Goal: Find contact information: Find contact information

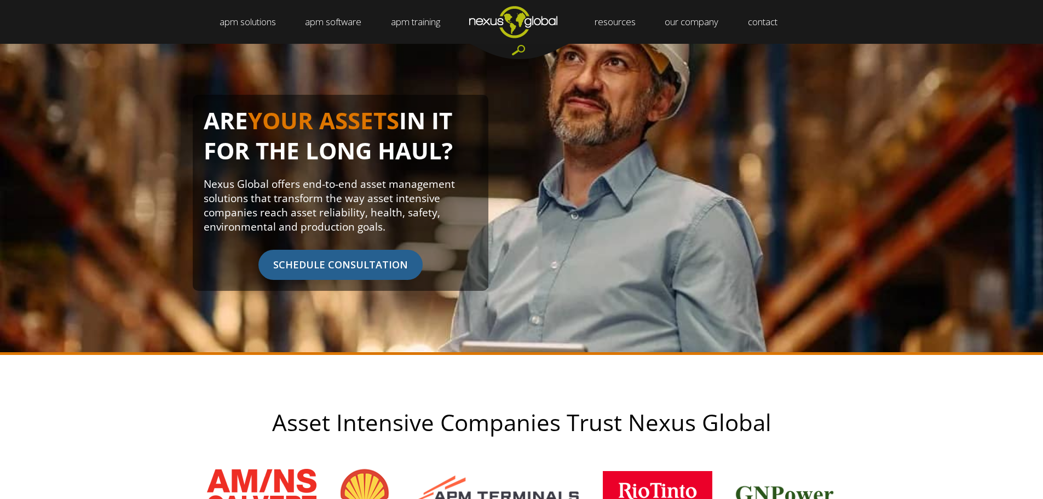
scroll to position [109, 0]
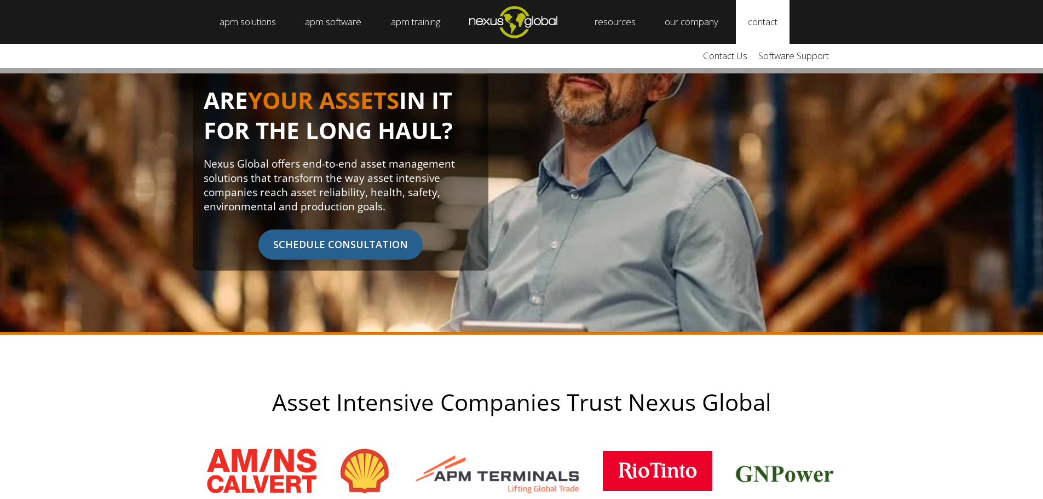
click at [786, 19] on link "contact" at bounding box center [763, 22] width 54 height 44
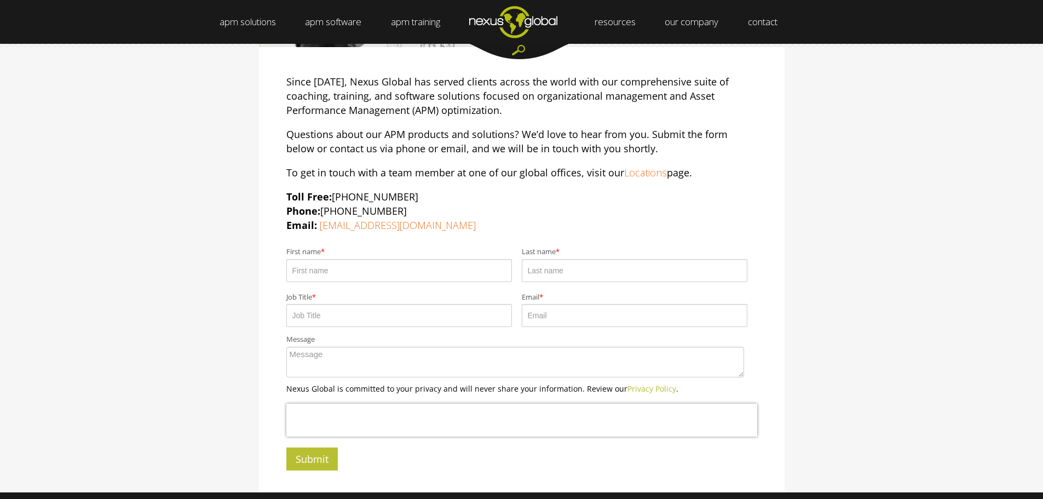
scroll to position [164, 0]
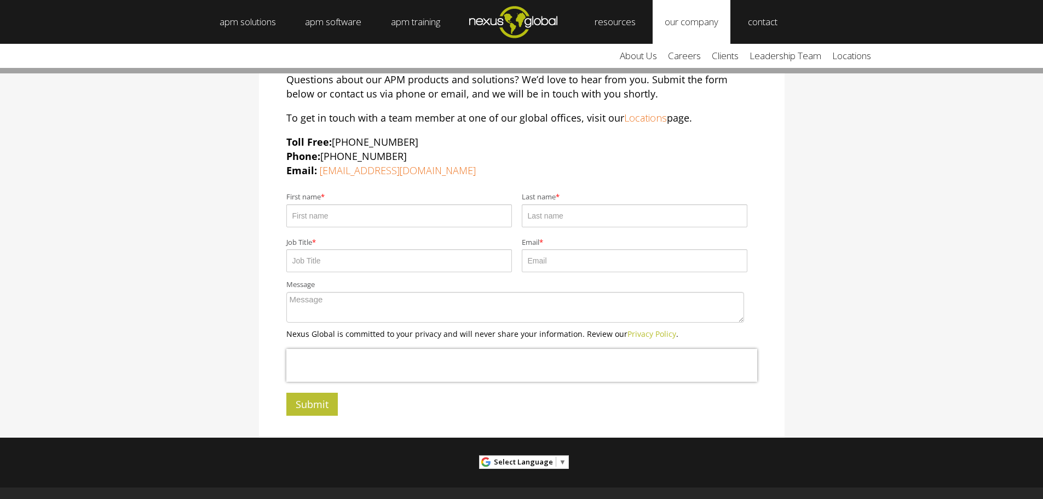
click at [689, 19] on link "our company" at bounding box center [691, 22] width 78 height 44
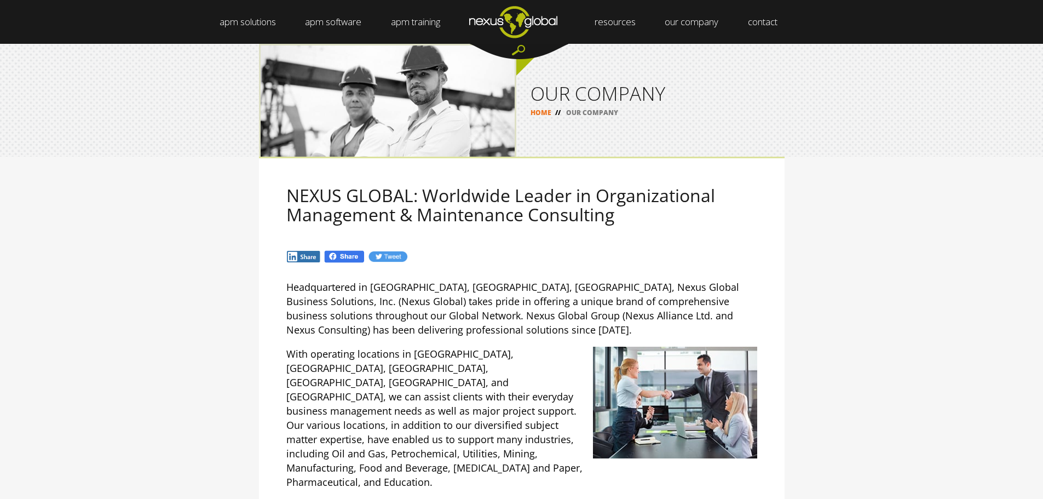
drag, startPoint x: 732, startPoint y: 211, endPoint x: 627, endPoint y: 230, distance: 106.8
click at [627, 230] on div "NEXUS GLOBAL: Worldwide Leader in Organizational Management & Maintenance Consu…" at bounding box center [521, 210] width 525 height 107
drag, startPoint x: 627, startPoint y: 230, endPoint x: 579, endPoint y: 236, distance: 48.0
click at [579, 236] on div "NEXUS GLOBAL: Worldwide Leader in Organizational Management & Maintenance Consu…" at bounding box center [521, 210] width 525 height 107
drag, startPoint x: 579, startPoint y: 236, endPoint x: 454, endPoint y: 221, distance: 125.7
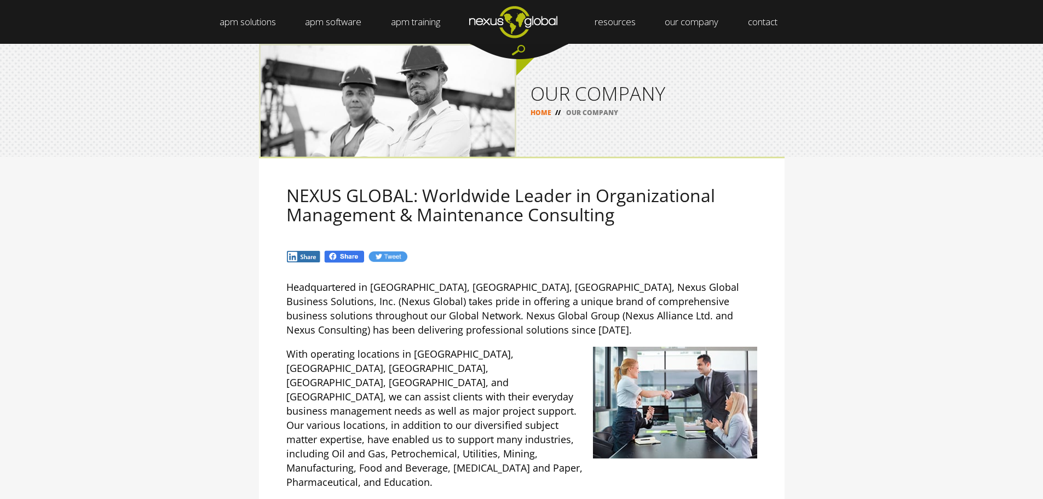
click at [454, 221] on h2 "NEXUS GLOBAL: Worldwide Leader in Organizational Management & Maintenance Consu…" at bounding box center [521, 205] width 471 height 38
